Goal: Communication & Community: Answer question/provide support

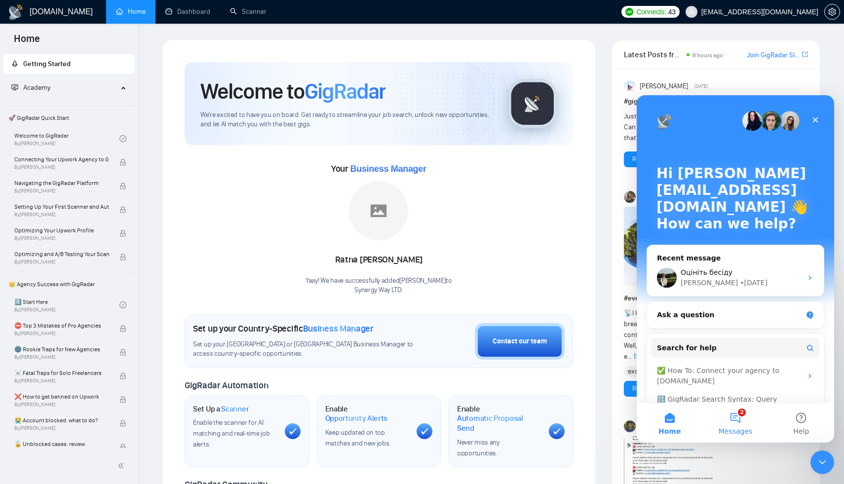
click at [738, 428] on span "Messages" at bounding box center [736, 431] width 34 height 7
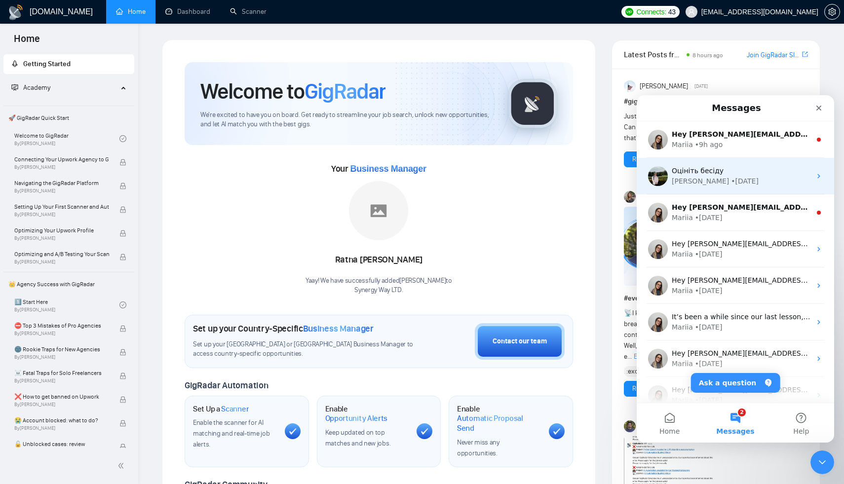
click at [733, 177] on div "[PERSON_NAME] • [DATE]" at bounding box center [741, 181] width 139 height 10
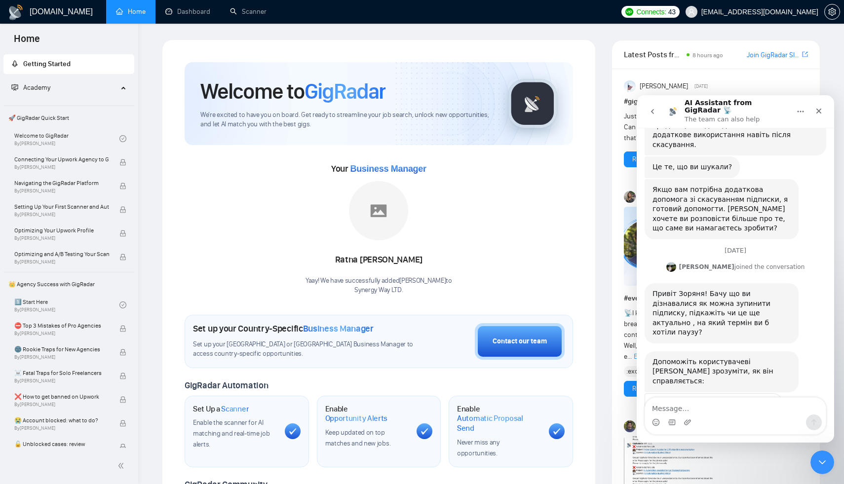
scroll to position [325, 0]
type textarea "D"
type textarea "[PERSON_NAME], так, цікавть пауза на 2-3 місяці мінімум"
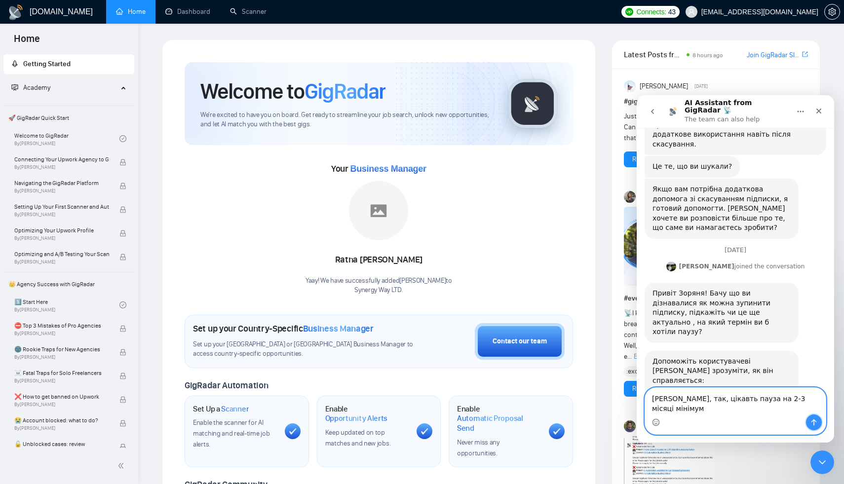
click at [817, 422] on icon "Send a message…" at bounding box center [814, 423] width 5 height 6
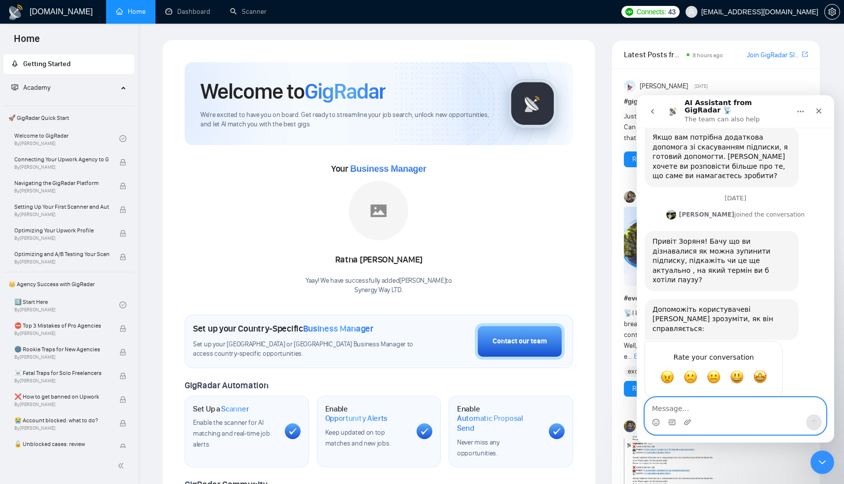
scroll to position [377, 0]
type textarea "оця підписка в нас коли закінується?"
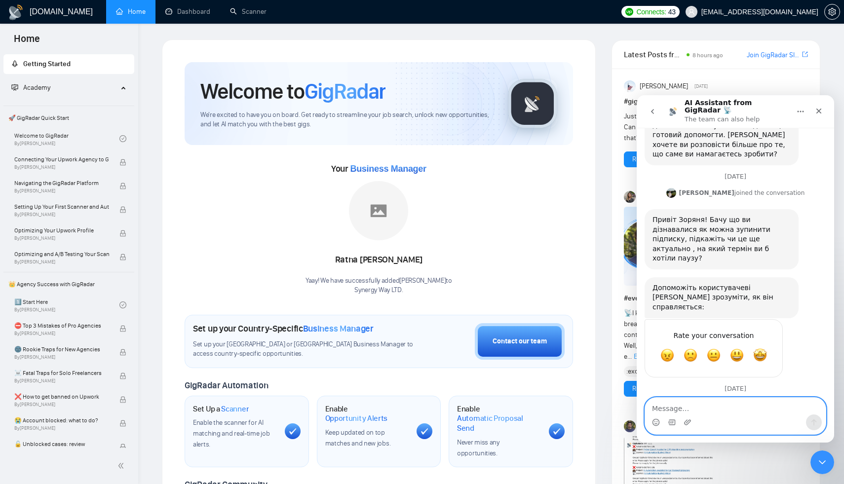
scroll to position [399, 0]
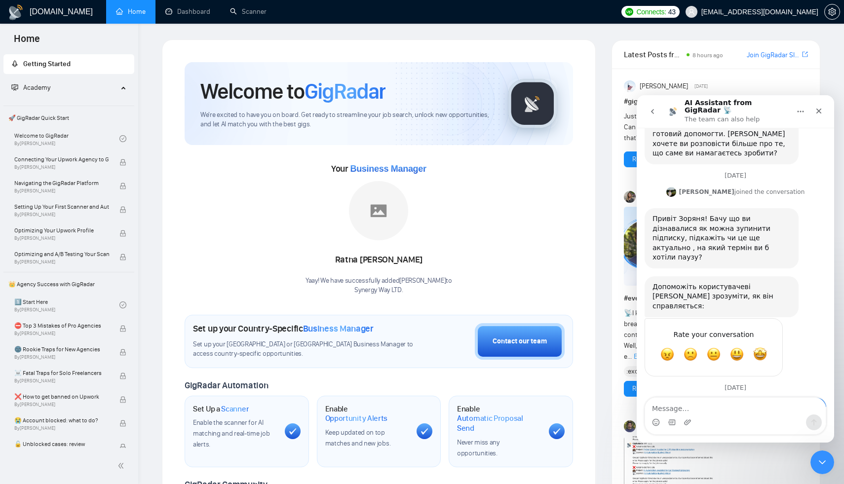
click at [652, 109] on icon "go back" at bounding box center [652, 111] width 3 height 5
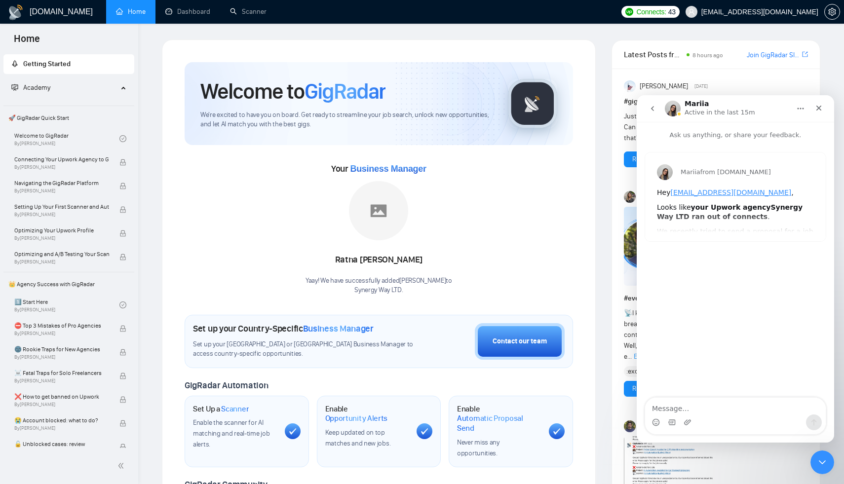
click at [650, 106] on icon "go back" at bounding box center [653, 109] width 8 height 8
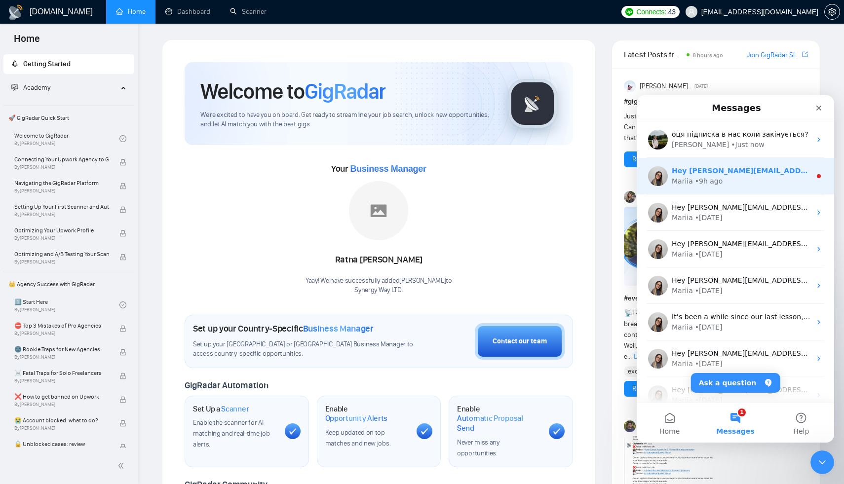
click at [696, 178] on div "• 9h ago" at bounding box center [709, 181] width 28 height 10
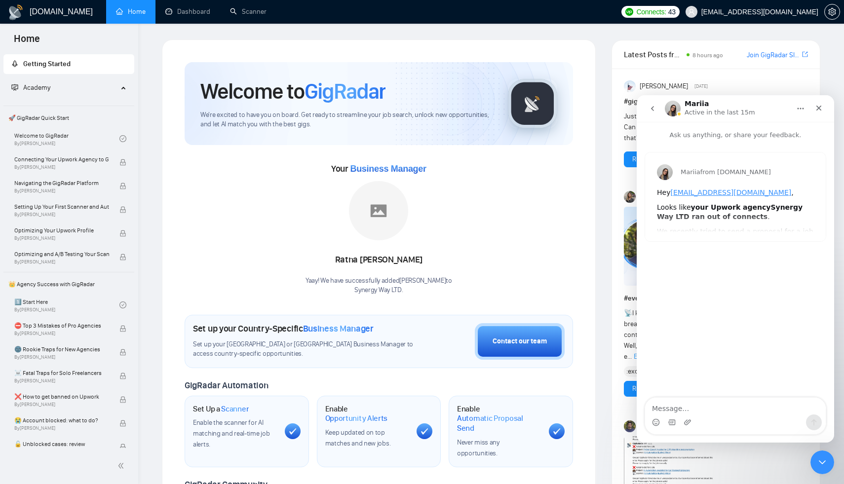
click at [648, 108] on button "go back" at bounding box center [652, 108] width 19 height 19
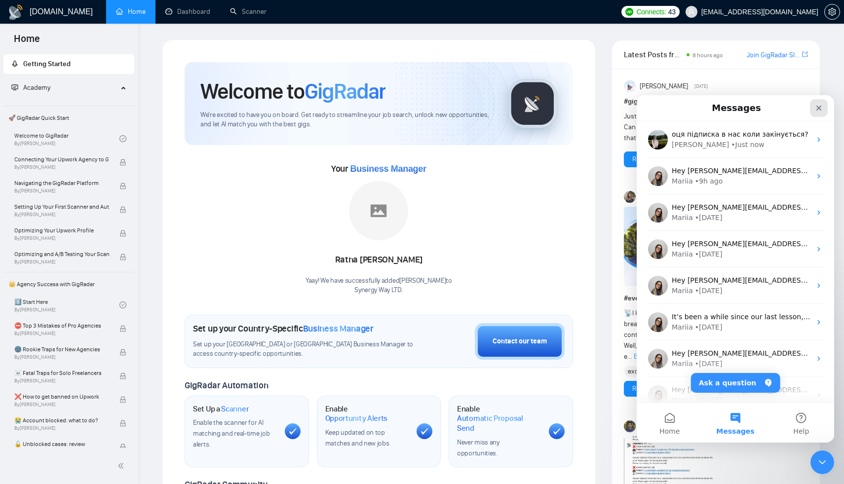
click at [822, 107] on icon "Close" at bounding box center [819, 108] width 8 height 8
